Goal: Task Accomplishment & Management: Manage account settings

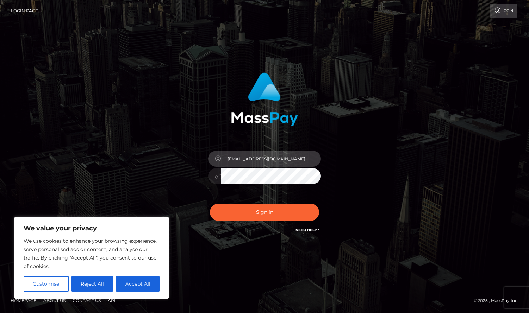
type input "[EMAIL_ADDRESS][DOMAIN_NAME]"
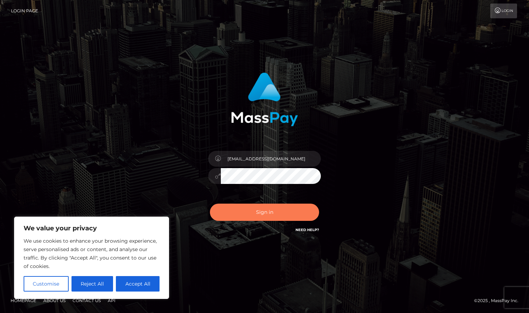
click at [276, 213] on button "Sign in" at bounding box center [264, 212] width 109 height 17
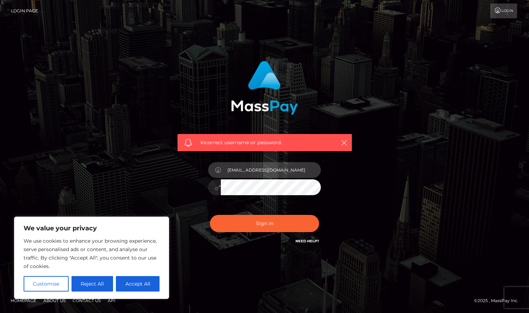
type input "[EMAIL_ADDRESS][DOMAIN_NAME]"
click at [264, 224] on button "Sign in" at bounding box center [264, 223] width 109 height 17
click at [140, 292] on div "We value your privacy We use cookies to enhance your browsing experience, serve…" at bounding box center [91, 258] width 155 height 82
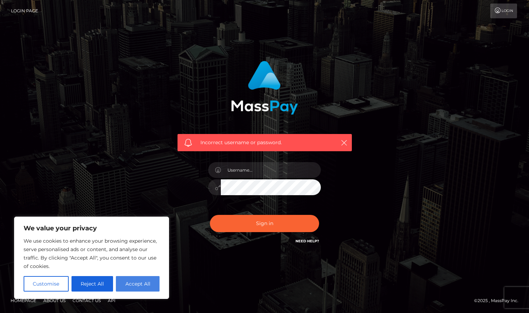
click at [140, 285] on button "Accept All" at bounding box center [138, 283] width 44 height 15
checkbox input "true"
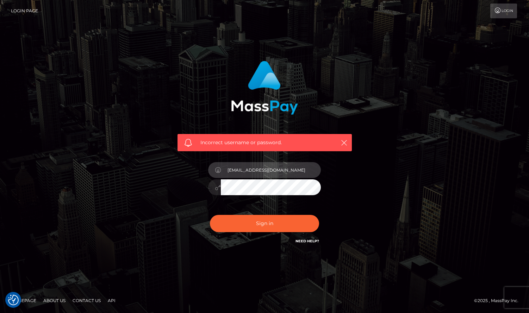
type input "[EMAIL_ADDRESS][DOMAIN_NAME]"
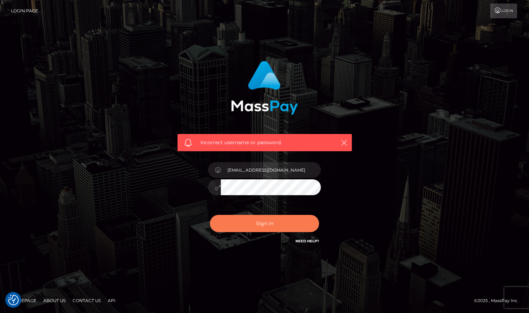
click at [295, 218] on button "Sign in" at bounding box center [264, 223] width 109 height 17
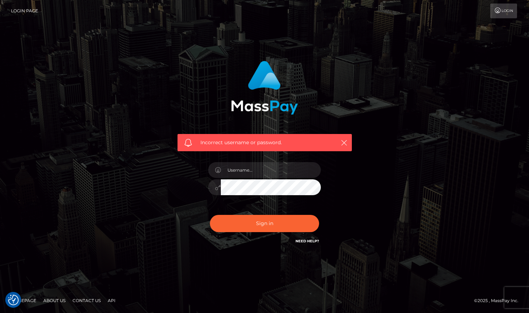
click at [304, 241] on link "Need Help?" at bounding box center [307, 241] width 24 height 5
